Goal: Task Accomplishment & Management: Manage account settings

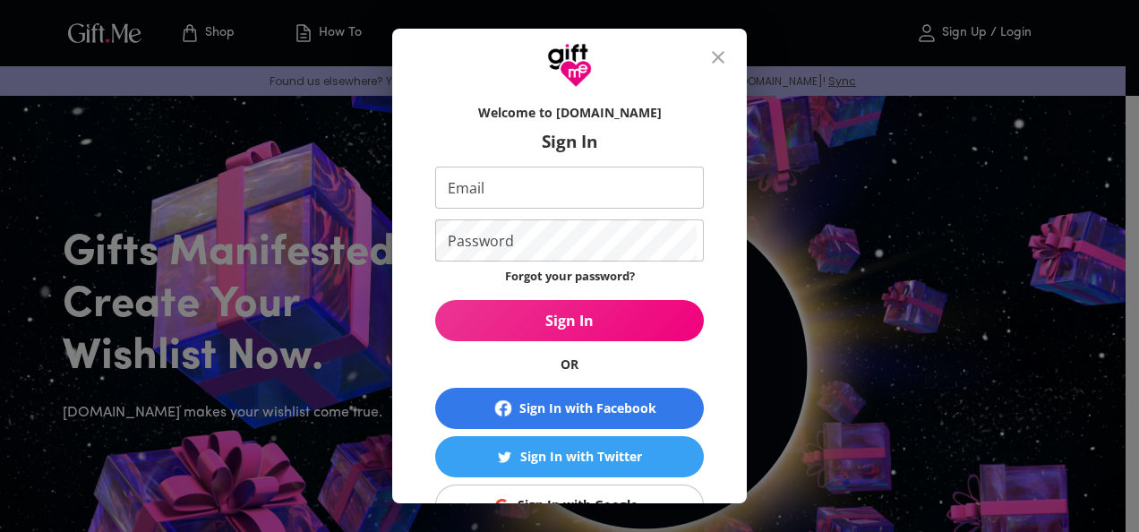
scroll to position [137, 0]
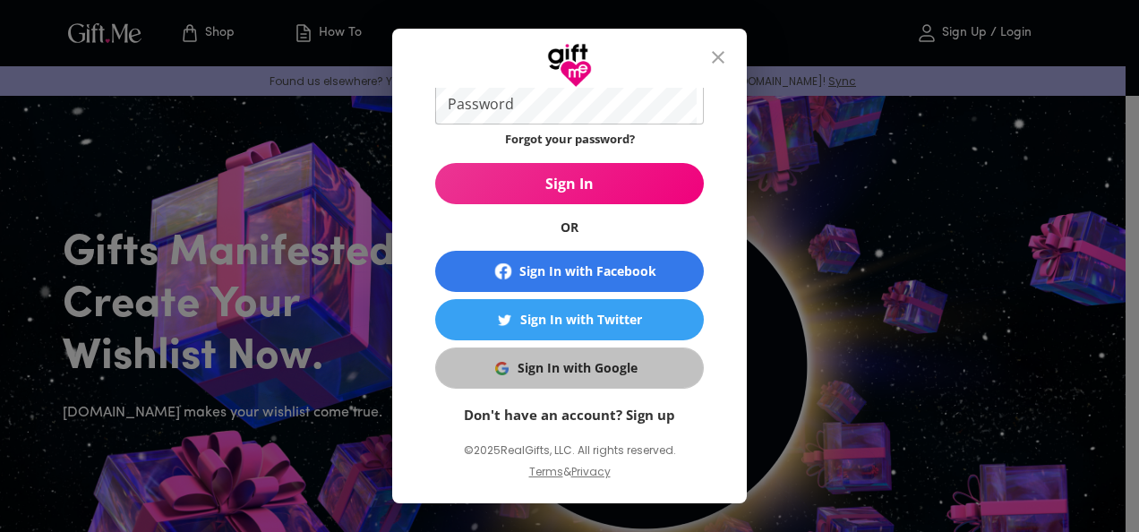
click at [579, 371] on div "Sign In with Google" at bounding box center [577, 368] width 120 height 20
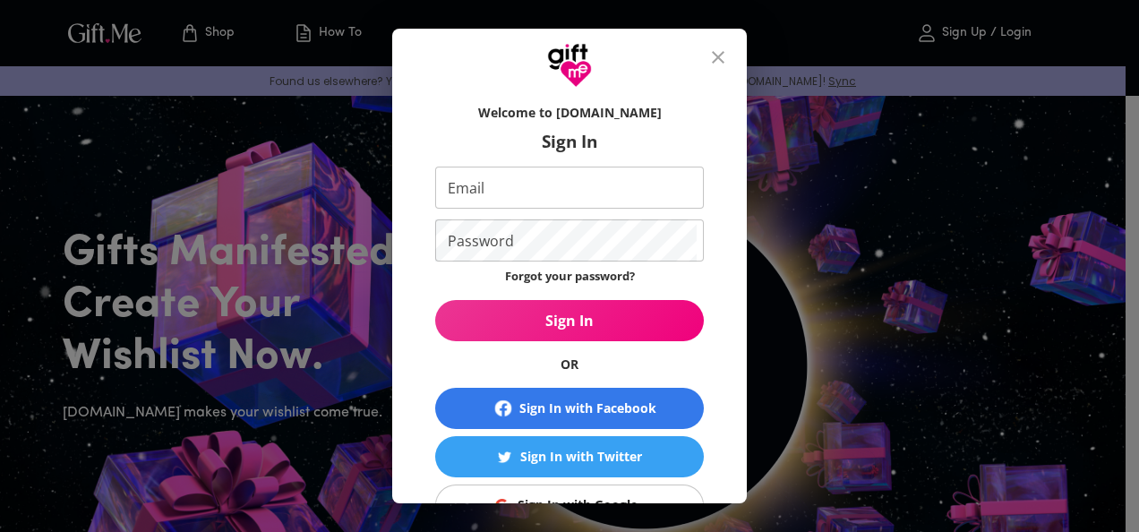
scroll to position [144, 0]
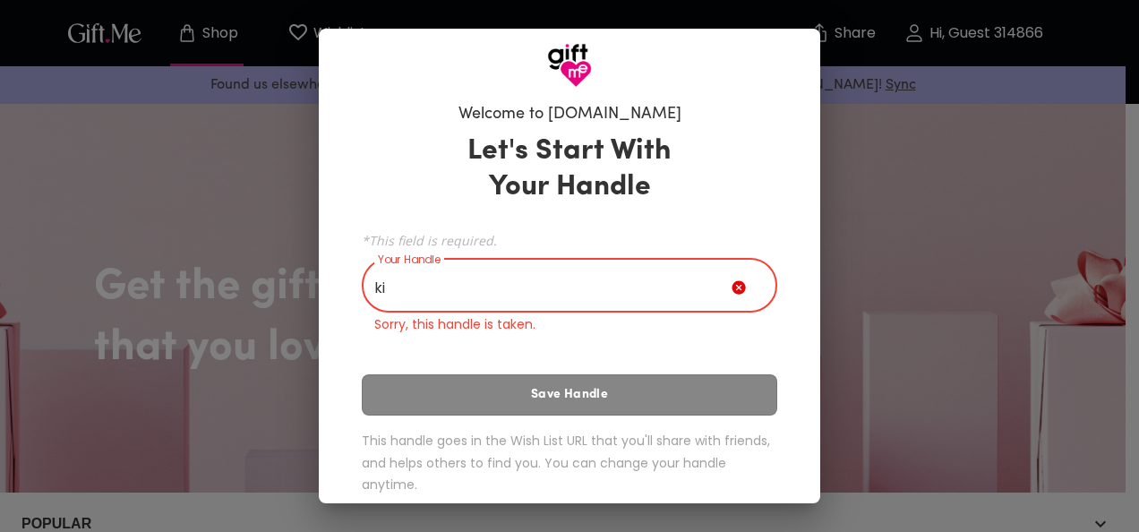
type input "k"
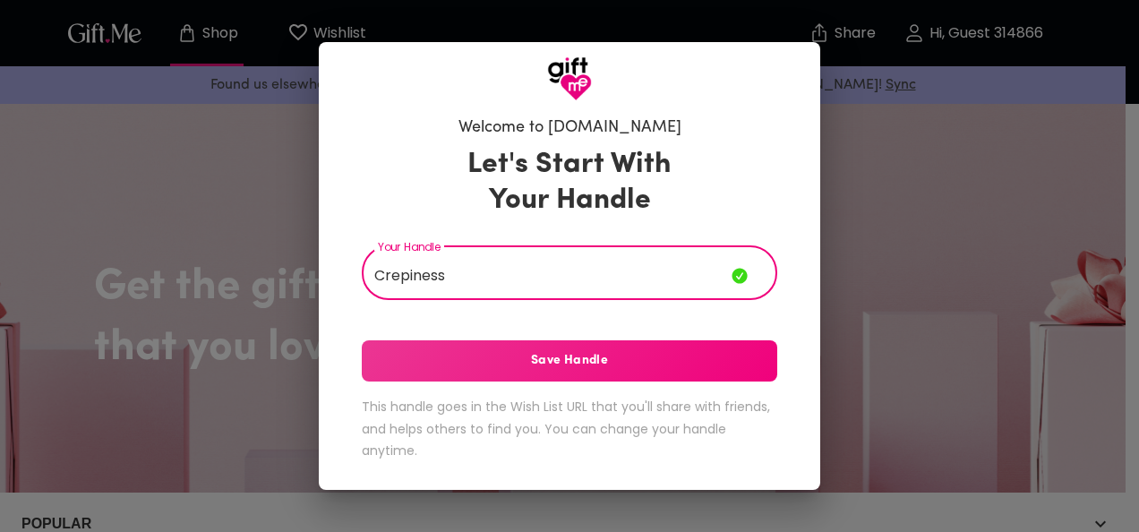
type input "Crepiness"
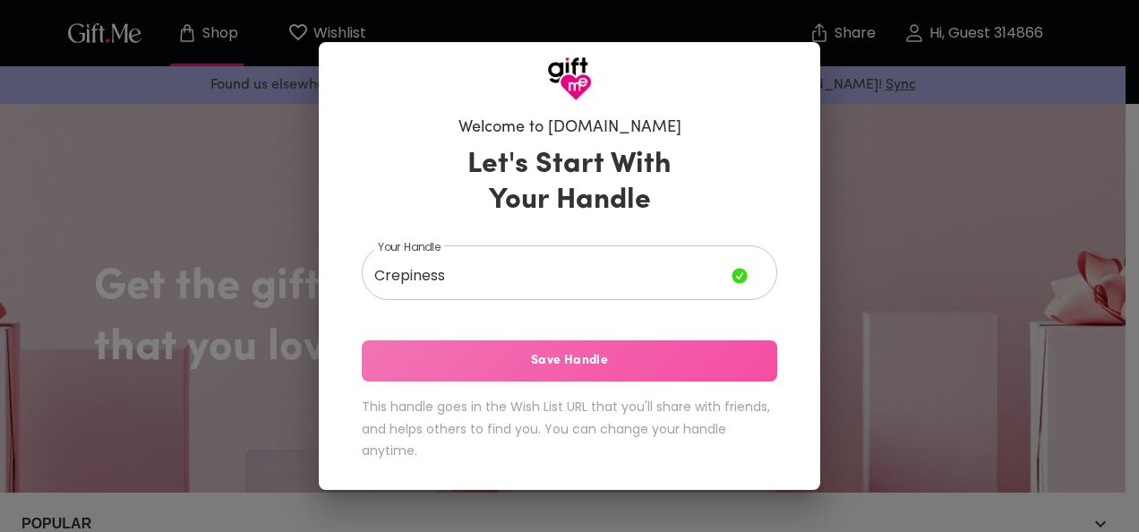
click at [605, 365] on span "Save Handle" at bounding box center [569, 361] width 415 height 20
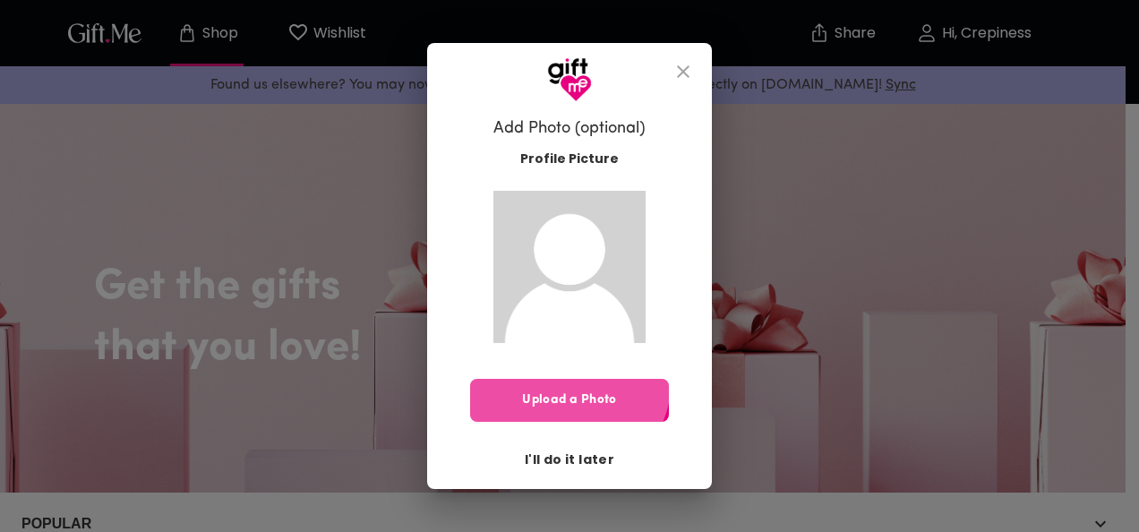
click at [560, 379] on button "Upload a Photo" at bounding box center [569, 400] width 199 height 43
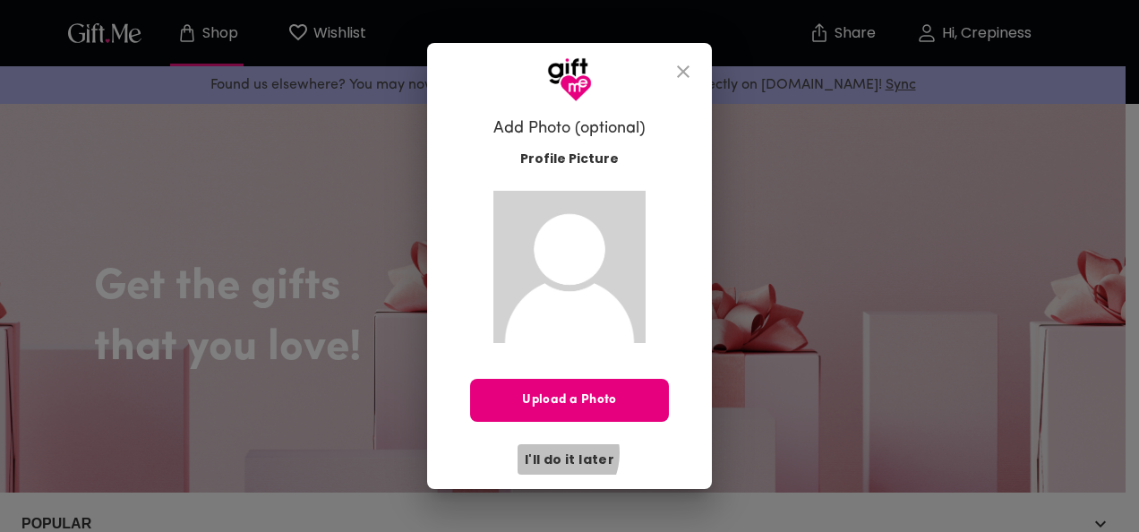
click at [555, 453] on span "I'll do it later" at bounding box center [570, 459] width 90 height 20
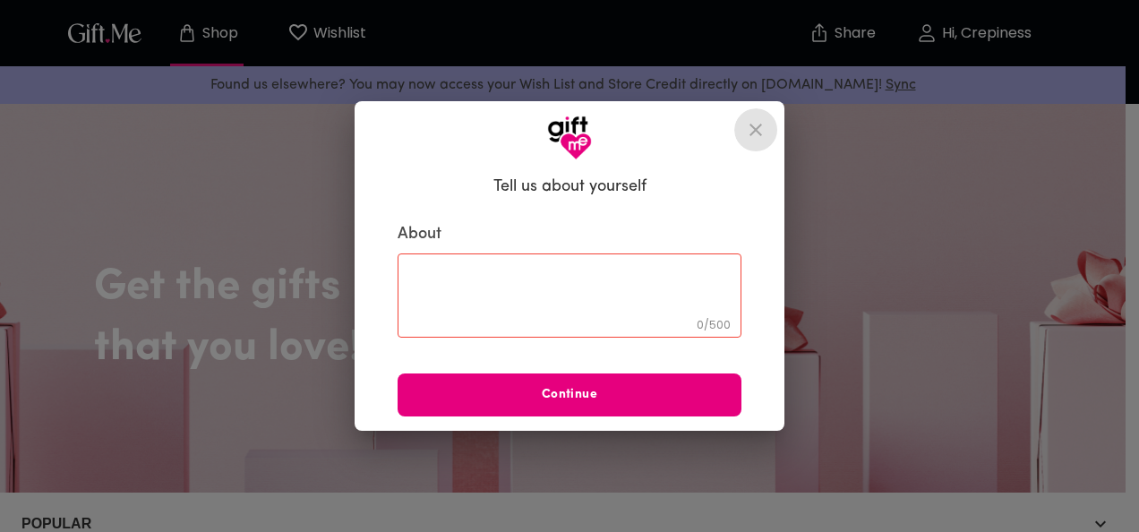
click at [763, 131] on icon "close" at bounding box center [755, 129] width 21 height 21
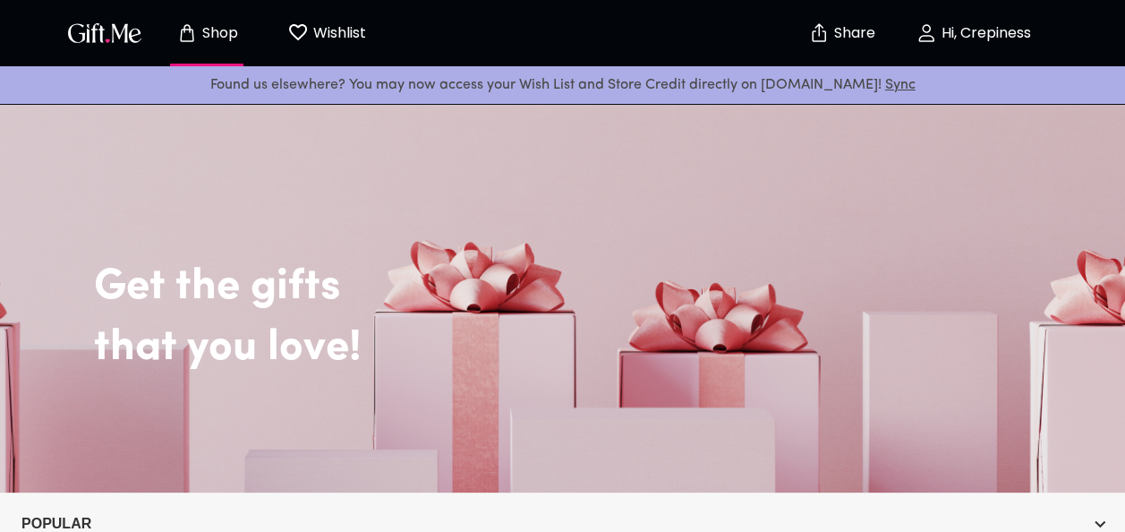
click at [340, 48] on button "Wishlist 0" at bounding box center [327, 32] width 98 height 57
